Goal: Find specific page/section: Find specific page/section

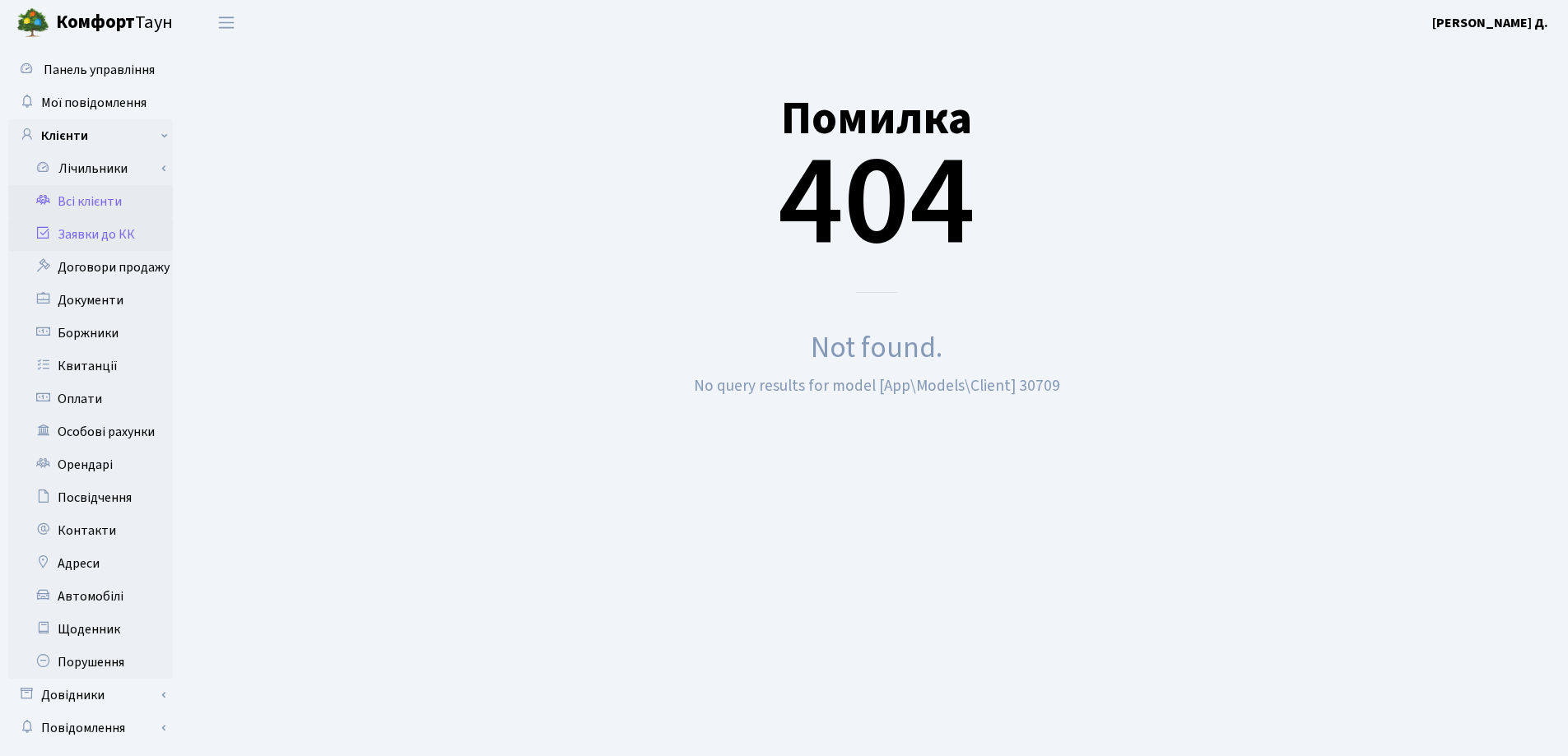
click at [101, 235] on link "Заявки до КК" at bounding box center [90, 234] width 164 height 33
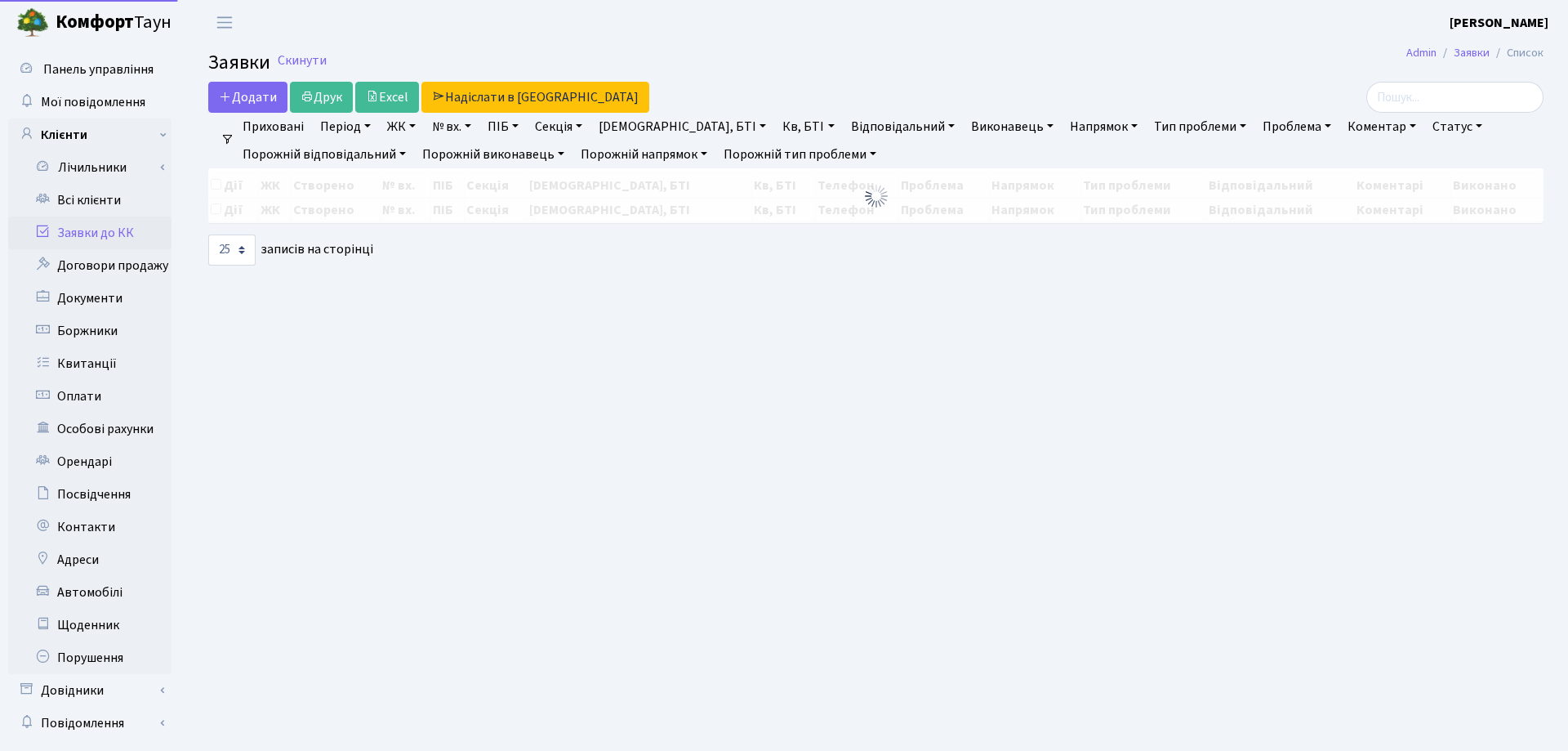
select select "25"
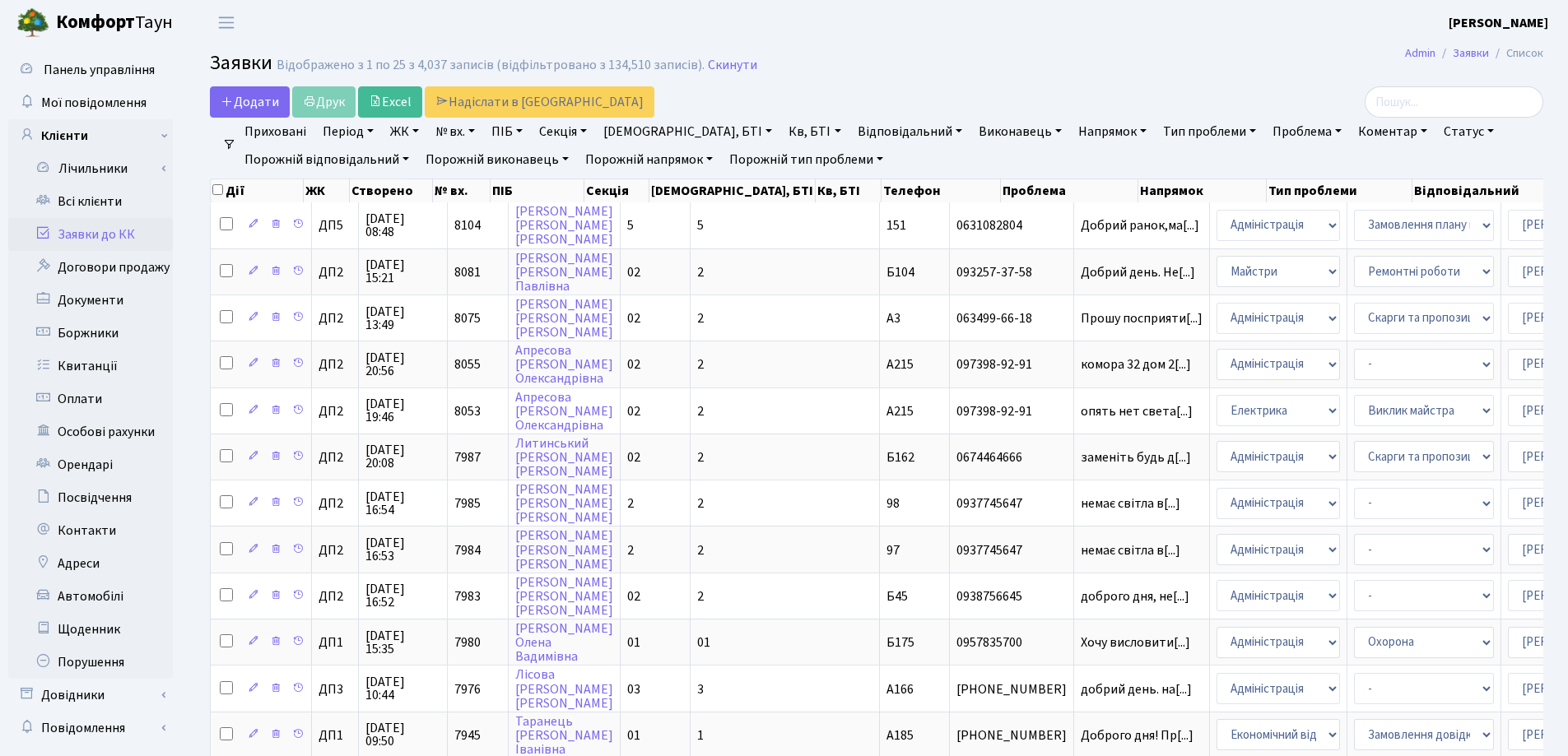
click at [64, 235] on link "Заявки до КК" at bounding box center [90, 234] width 164 height 33
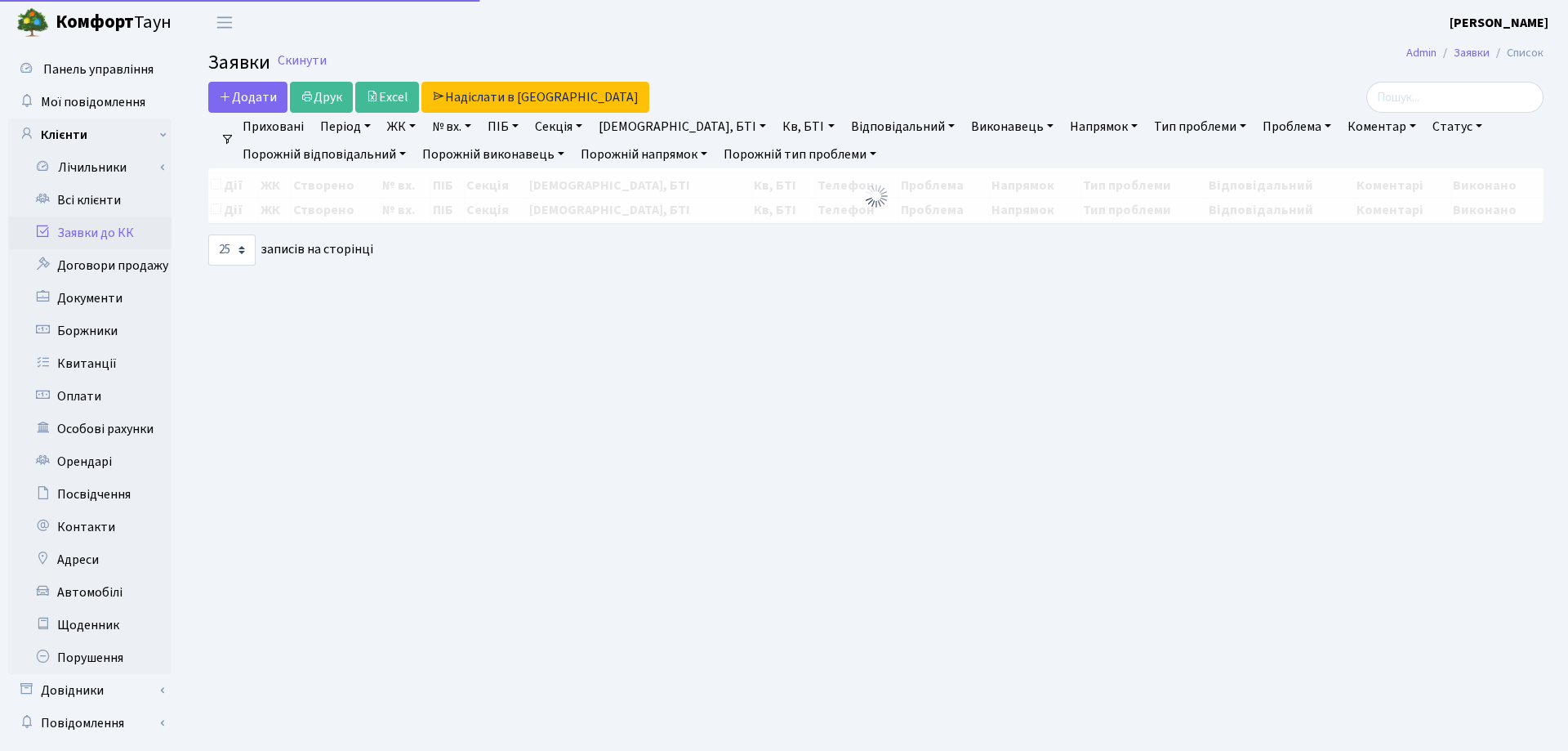
select select "25"
